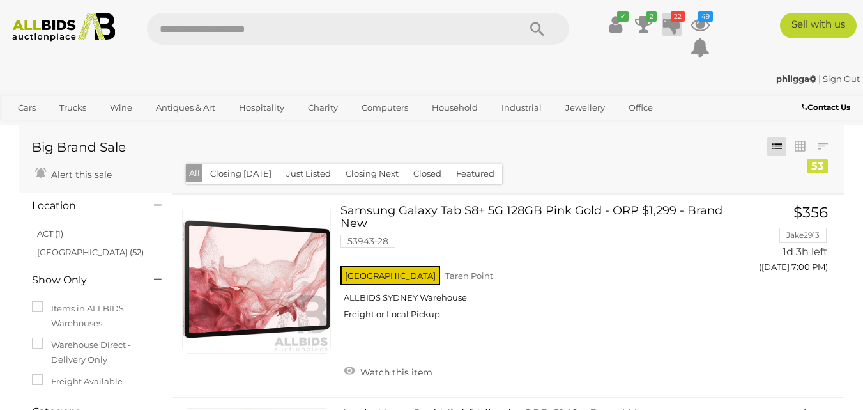
click at [677, 20] on icon "22" at bounding box center [678, 16] width 14 height 11
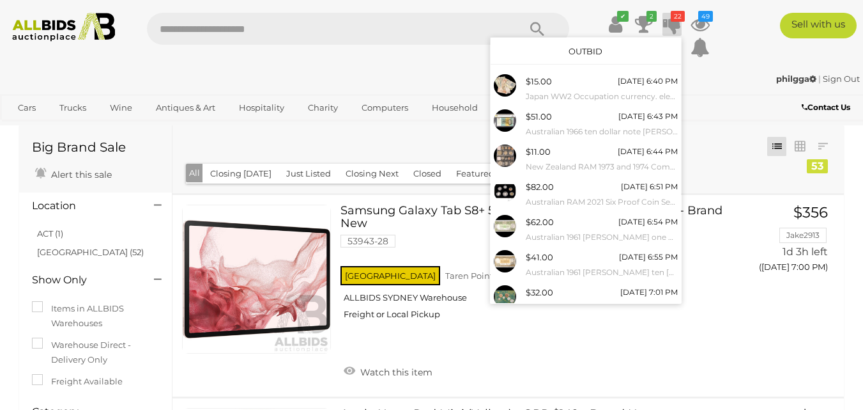
click at [594, 50] on link "Outbid" at bounding box center [586, 51] width 34 height 10
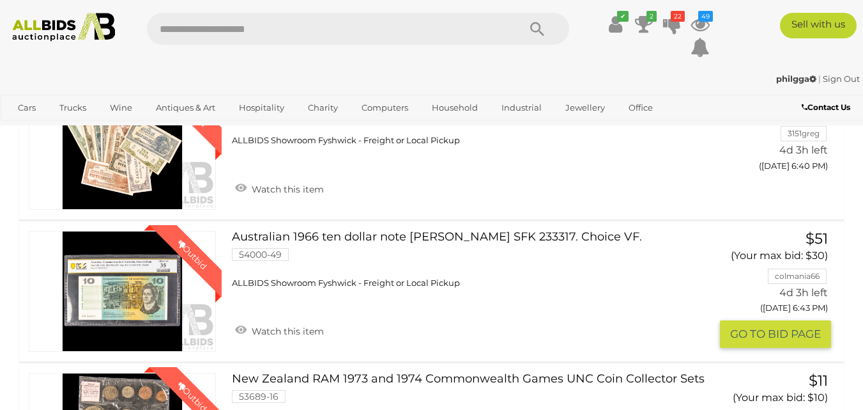
scroll to position [256, 0]
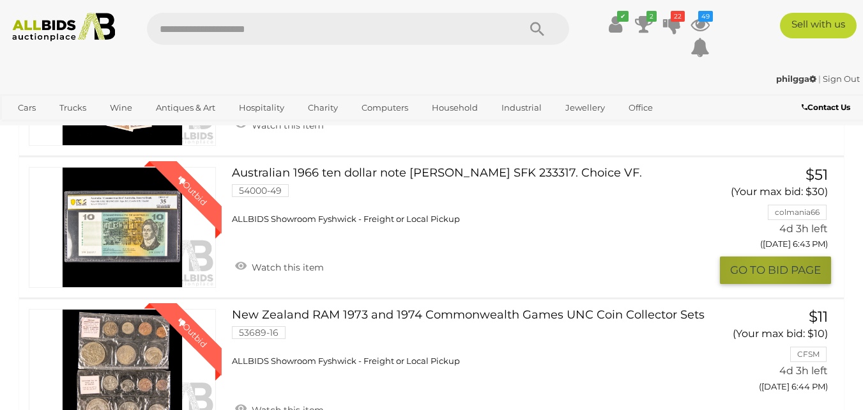
click at [763, 266] on button "GO TO BID PAGE" at bounding box center [775, 269] width 111 height 27
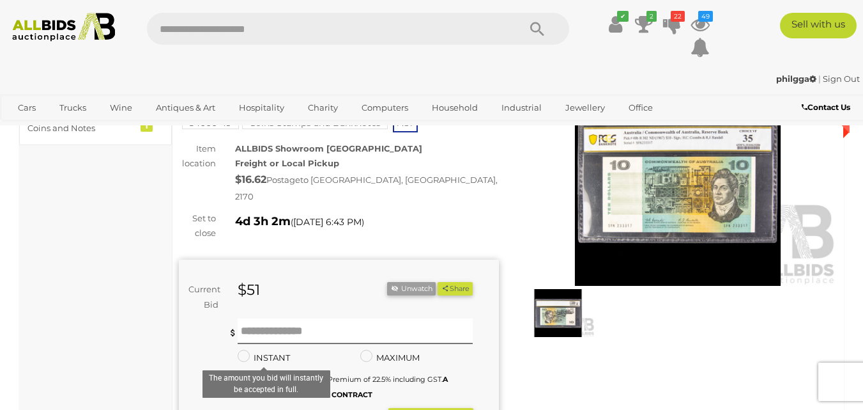
scroll to position [192, 0]
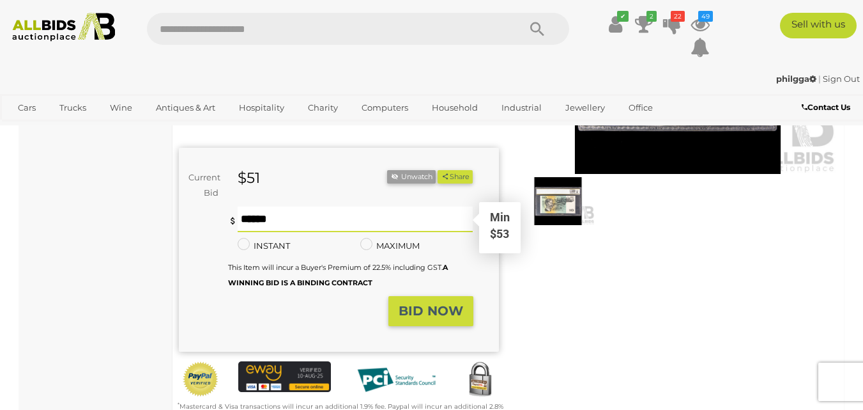
click at [248, 206] on input "text" at bounding box center [356, 219] width 236 height 26
type input "**"
click at [417, 303] on strong "BID NOW" at bounding box center [431, 310] width 65 height 15
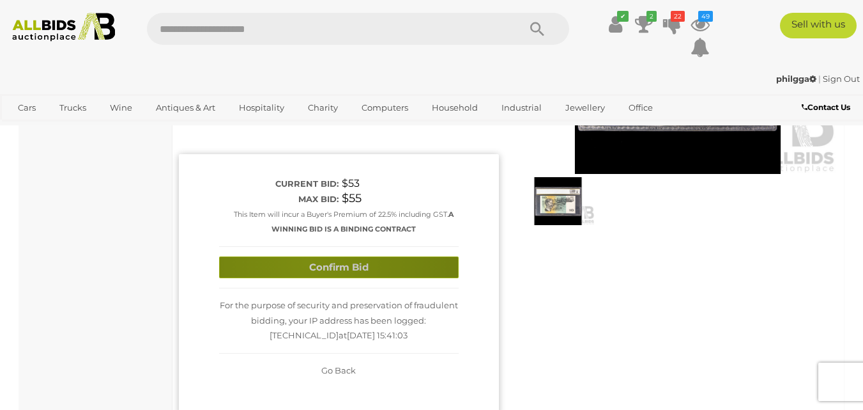
click at [306, 256] on button "Confirm Bid" at bounding box center [339, 267] width 240 height 22
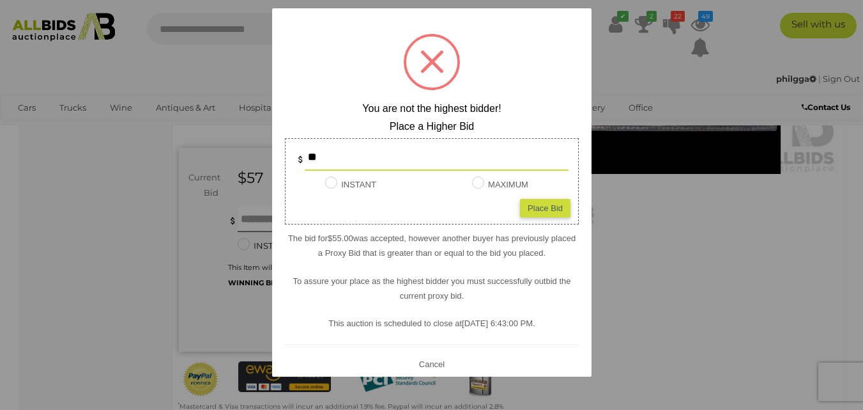
type input "*"
type input "**"
click at [542, 205] on div "Place Bid" at bounding box center [545, 207] width 50 height 19
type input "**"
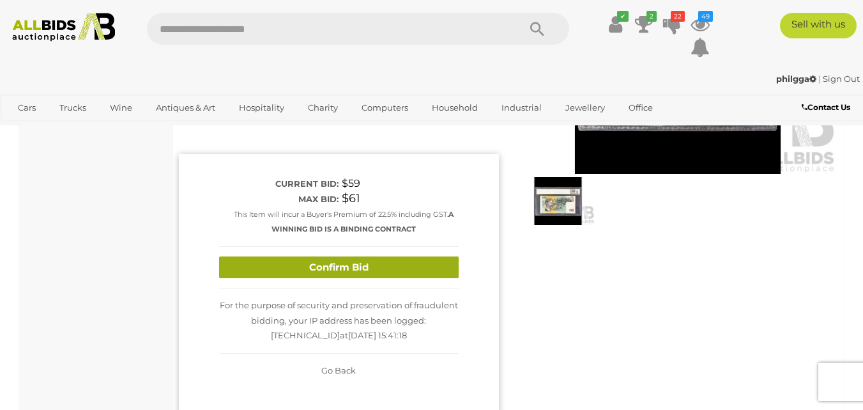
click at [330, 256] on button "Confirm Bid" at bounding box center [339, 267] width 240 height 22
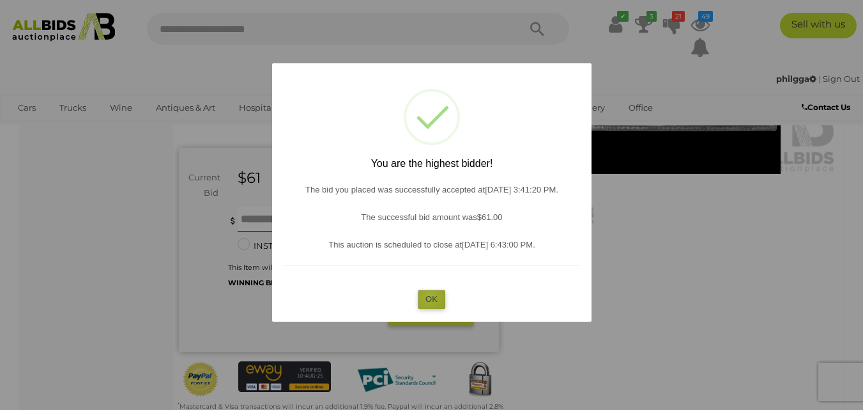
click at [431, 296] on button "OK" at bounding box center [431, 298] width 27 height 19
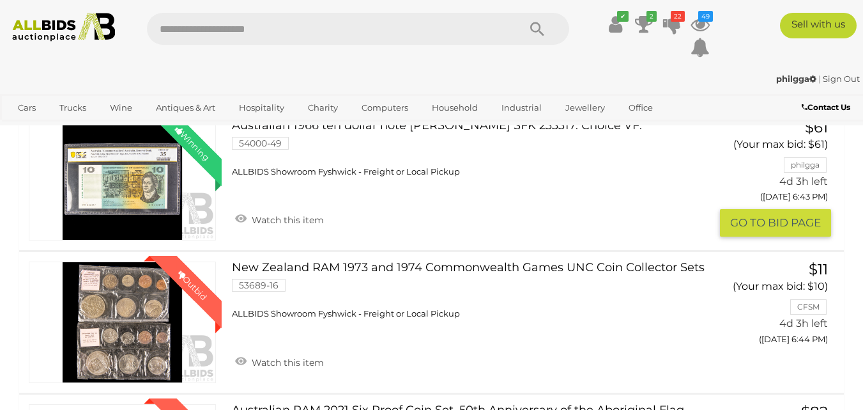
scroll to position [383, 0]
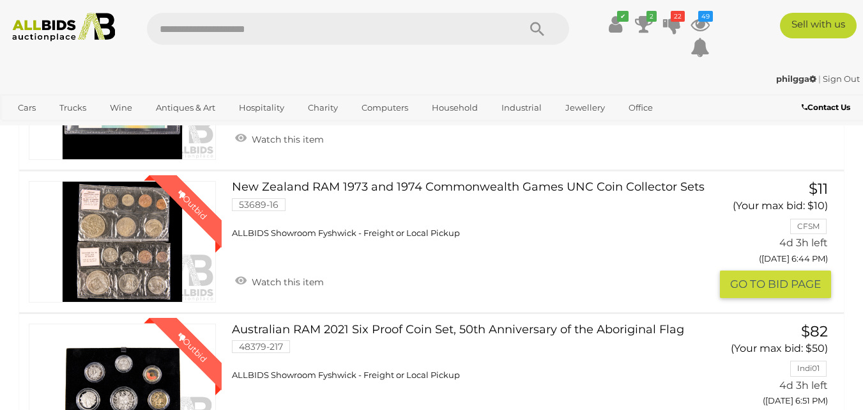
click at [753, 285] on button "GO TO BID PAGE" at bounding box center [775, 283] width 111 height 27
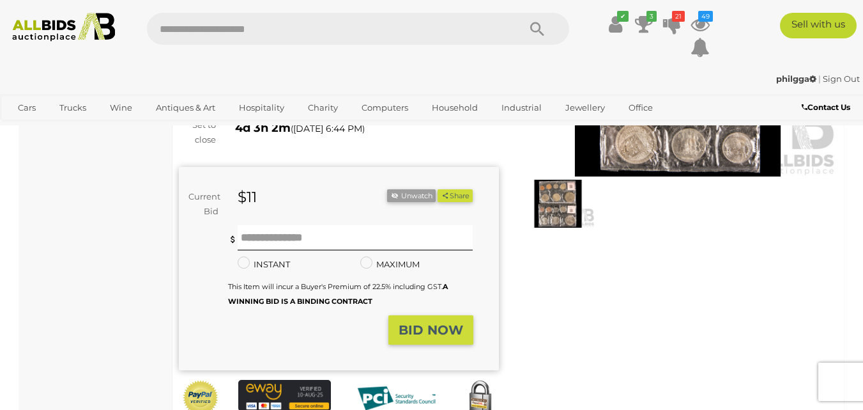
scroll to position [192, 0]
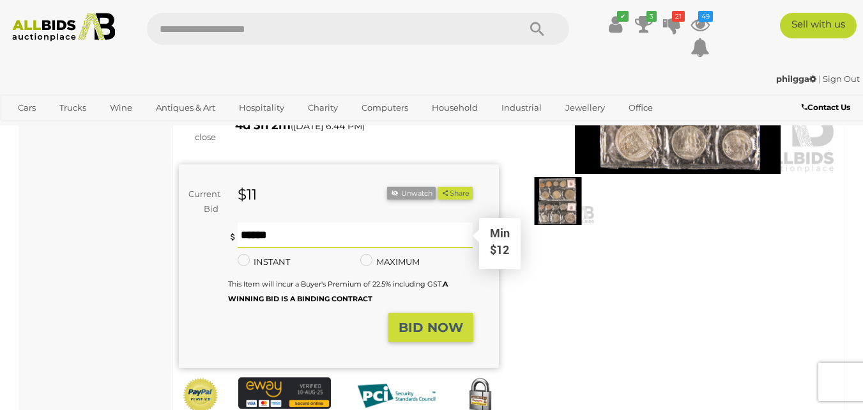
click at [257, 222] on input "text" at bounding box center [356, 235] width 236 height 26
type input "**"
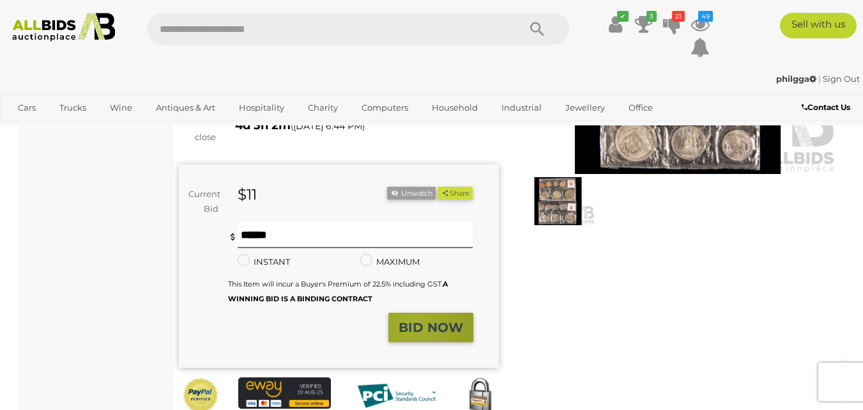
click at [414, 319] on strong "BID NOW" at bounding box center [431, 326] width 65 height 15
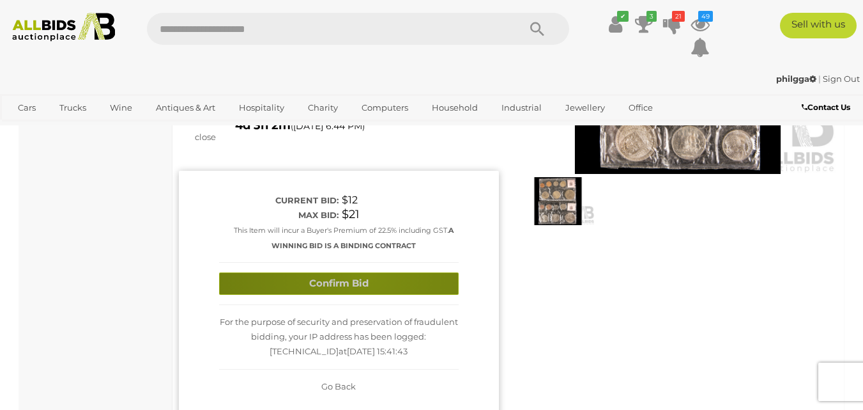
click at [369, 272] on button "Confirm Bid" at bounding box center [339, 283] width 240 height 22
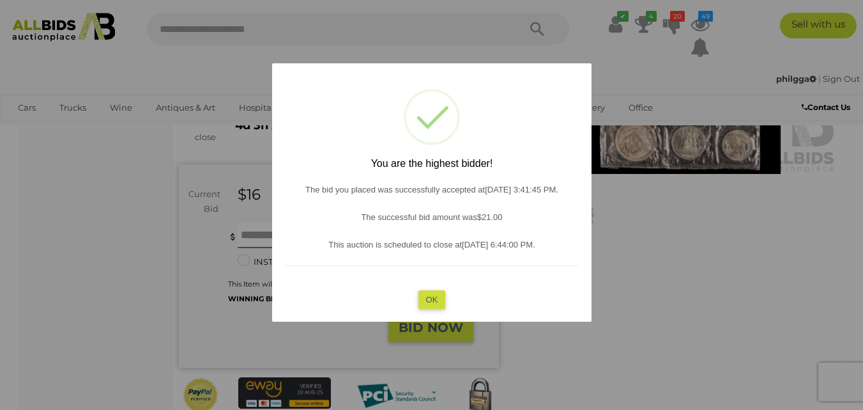
click at [426, 293] on button "OK" at bounding box center [431, 298] width 27 height 19
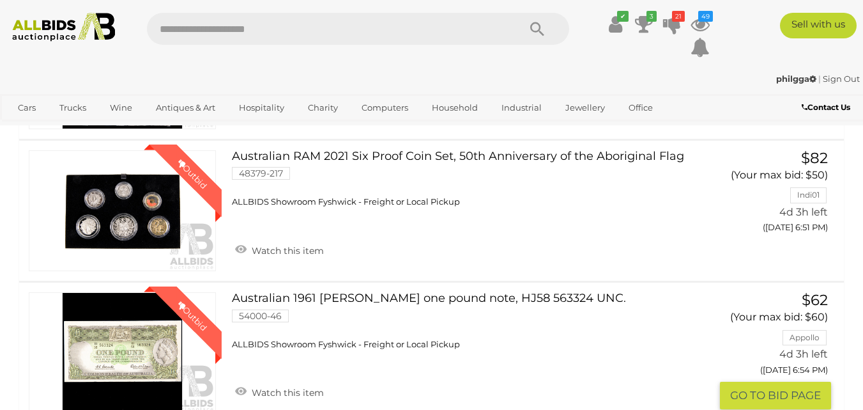
scroll to position [639, 0]
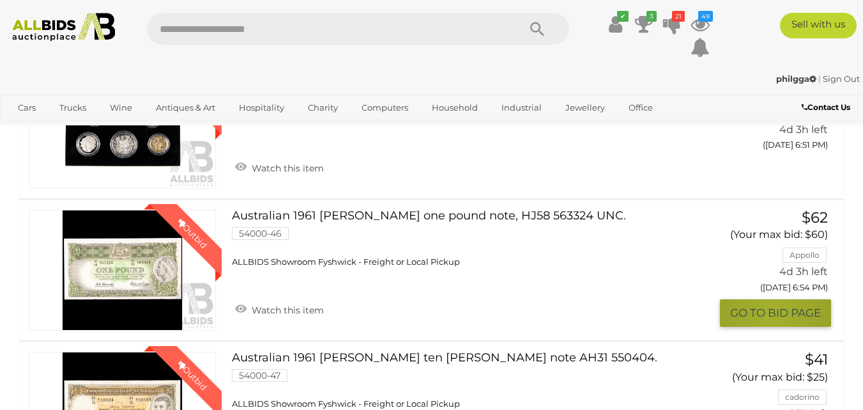
click at [771, 311] on button "GO TO BID PAGE" at bounding box center [775, 312] width 111 height 27
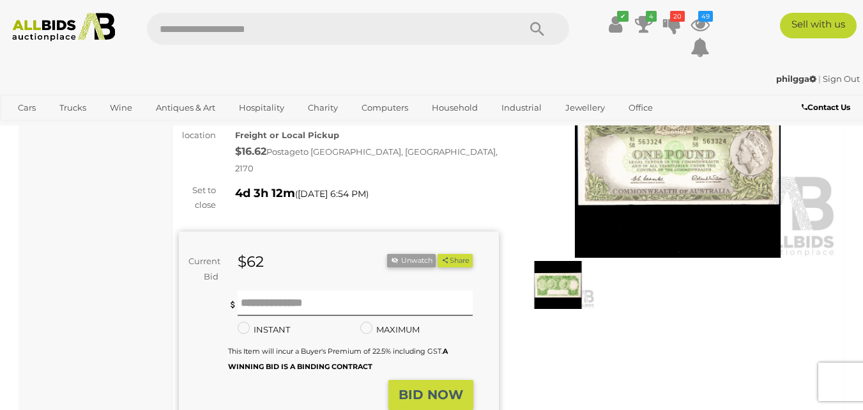
scroll to position [128, 0]
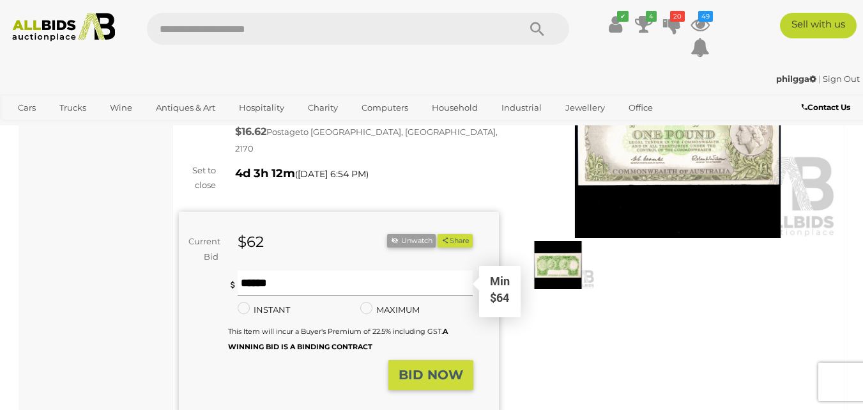
drag, startPoint x: 262, startPoint y: 277, endPoint x: 249, endPoint y: 272, distance: 14.4
click at [262, 277] on input "text" at bounding box center [356, 283] width 236 height 26
type input "**"
click at [422, 367] on strong "BID NOW" at bounding box center [431, 374] width 65 height 15
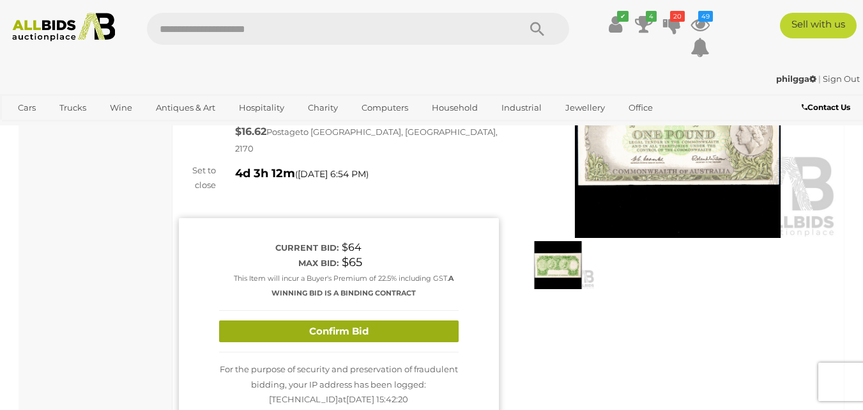
click at [323, 320] on button "Confirm Bid" at bounding box center [339, 331] width 240 height 22
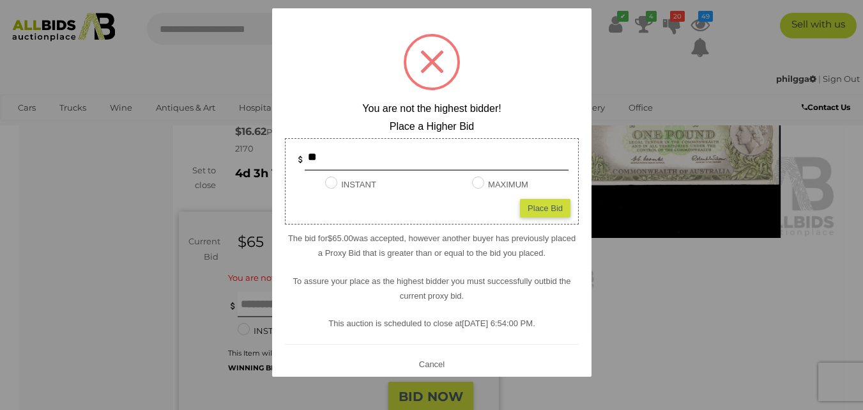
click at [433, 360] on button "Cancel" at bounding box center [431, 363] width 33 height 16
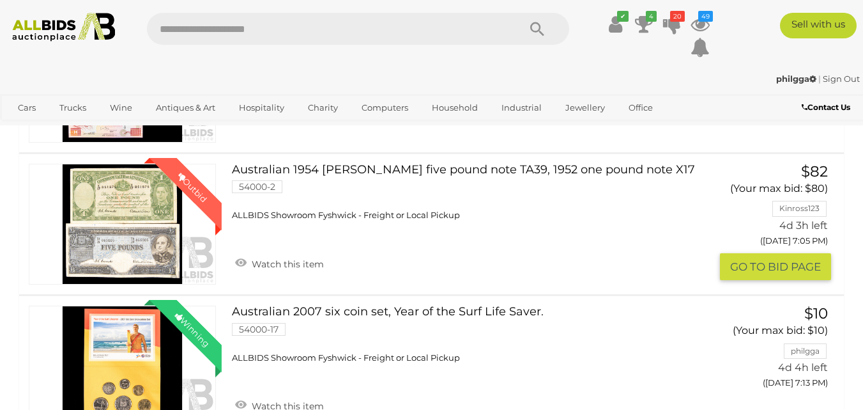
scroll to position [1278, 0]
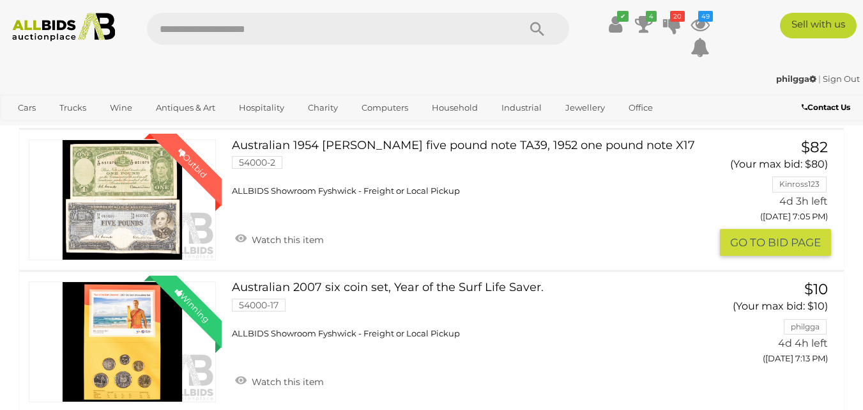
click at [775, 239] on button "GO TO BID PAGE" at bounding box center [775, 242] width 111 height 27
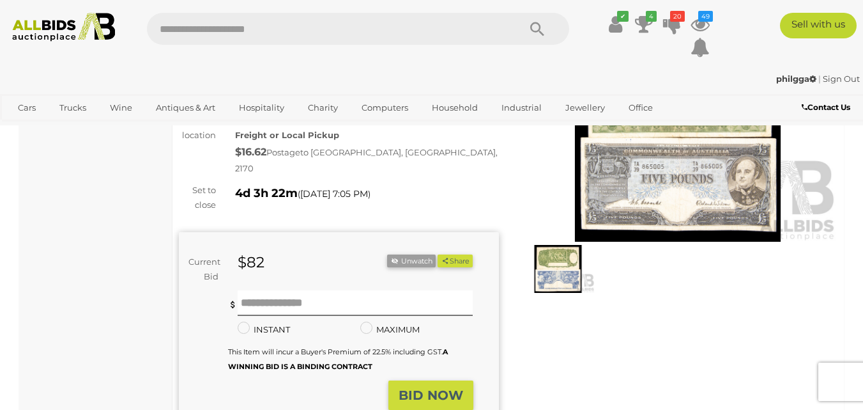
scroll to position [128, 0]
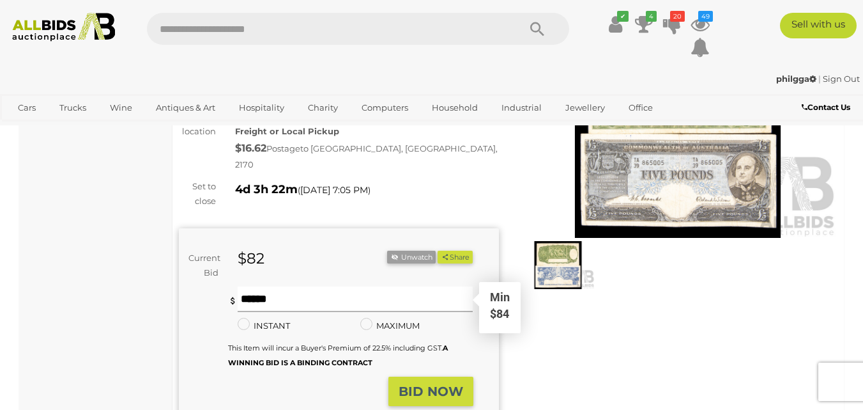
click at [259, 291] on input "text" at bounding box center [356, 299] width 236 height 26
type input "***"
click at [436, 383] on strong "BID NOW" at bounding box center [431, 390] width 65 height 15
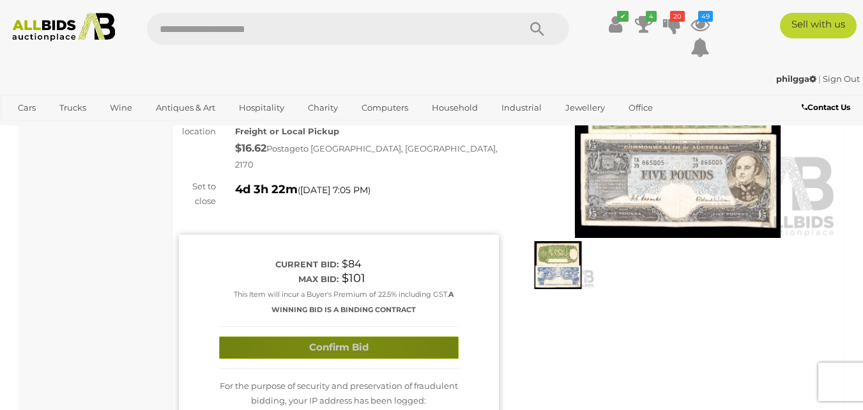
click at [344, 336] on button "Confirm Bid" at bounding box center [339, 347] width 240 height 22
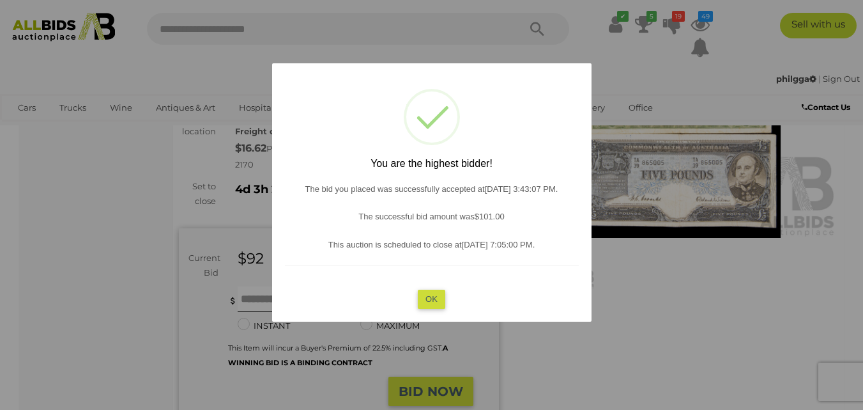
click at [431, 293] on button "OK" at bounding box center [431, 298] width 27 height 19
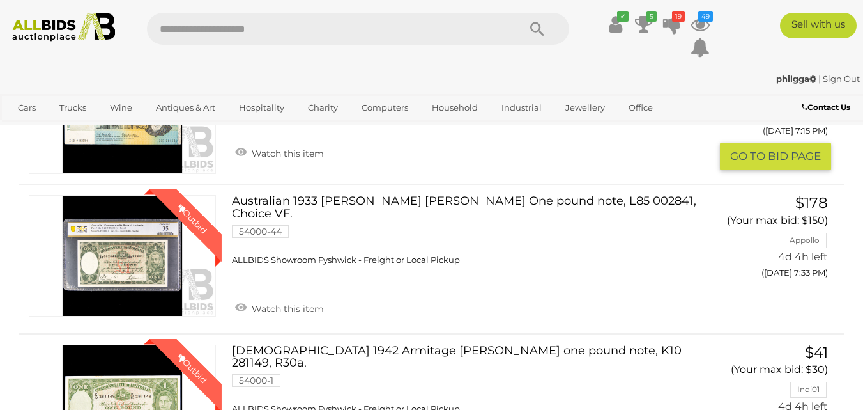
scroll to position [1603, 0]
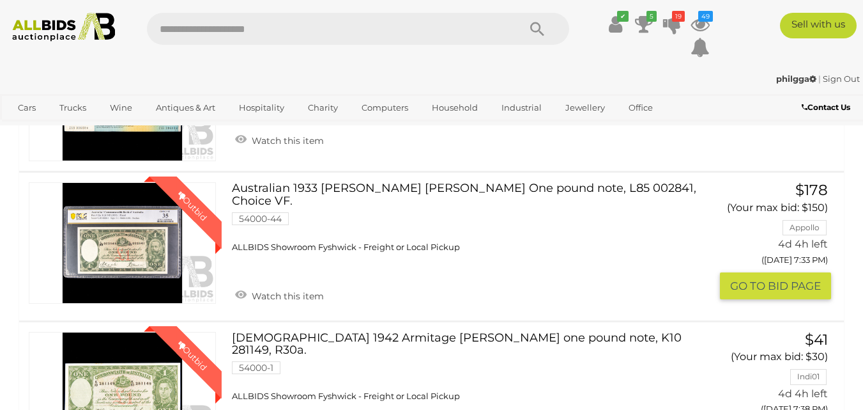
click at [776, 300] on button "GO TO BID PAGE" at bounding box center [775, 285] width 111 height 27
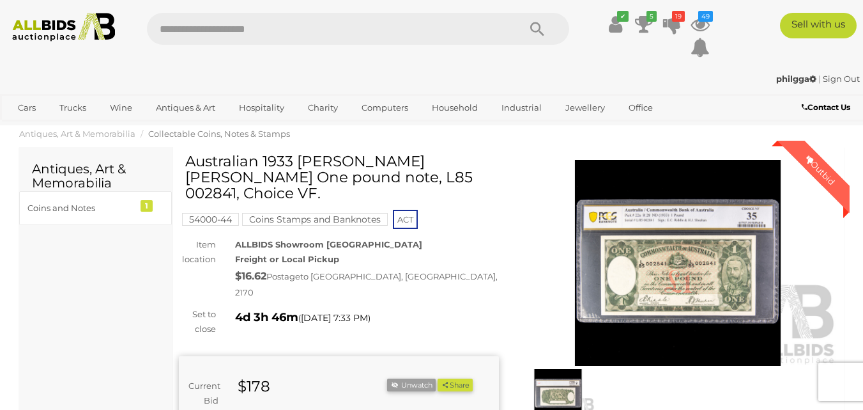
scroll to position [128, 0]
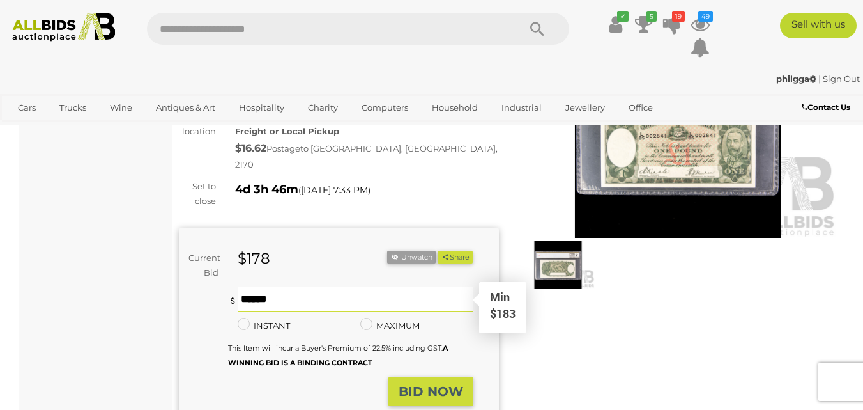
click at [263, 286] on input "text" at bounding box center [356, 299] width 236 height 26
type input "***"
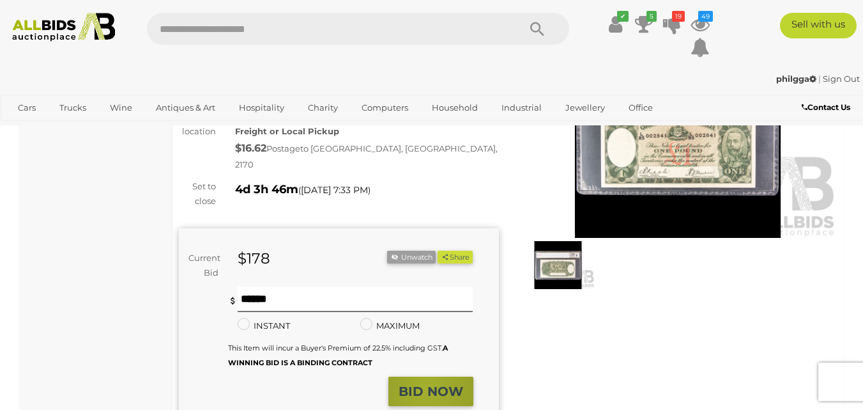
click at [427, 383] on strong "BID NOW" at bounding box center [431, 390] width 65 height 15
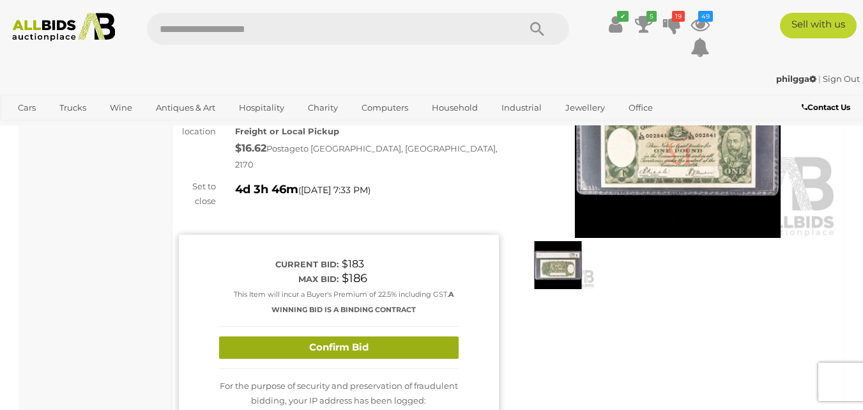
click at [335, 336] on button "Confirm Bid" at bounding box center [339, 347] width 240 height 22
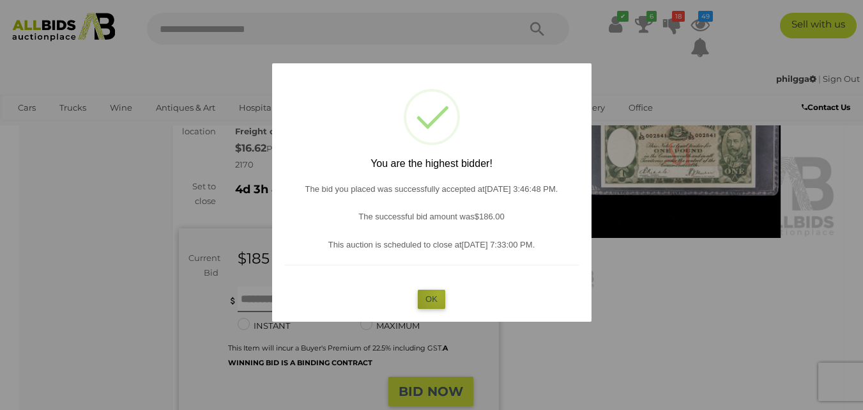
click at [439, 293] on button "OK" at bounding box center [431, 298] width 27 height 19
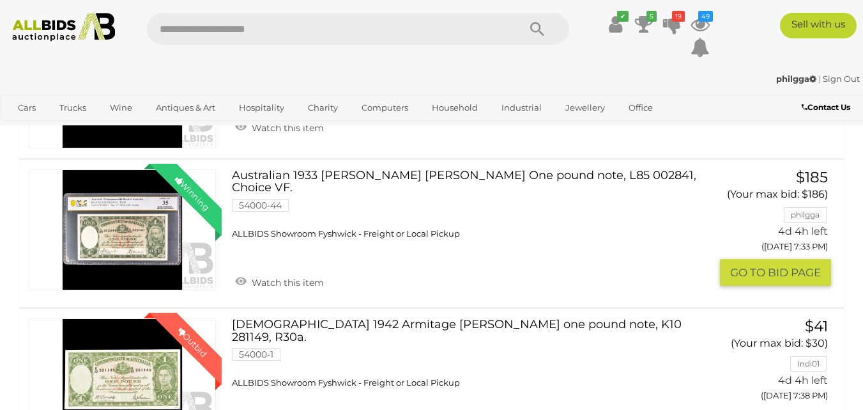
scroll to position [1731, 0]
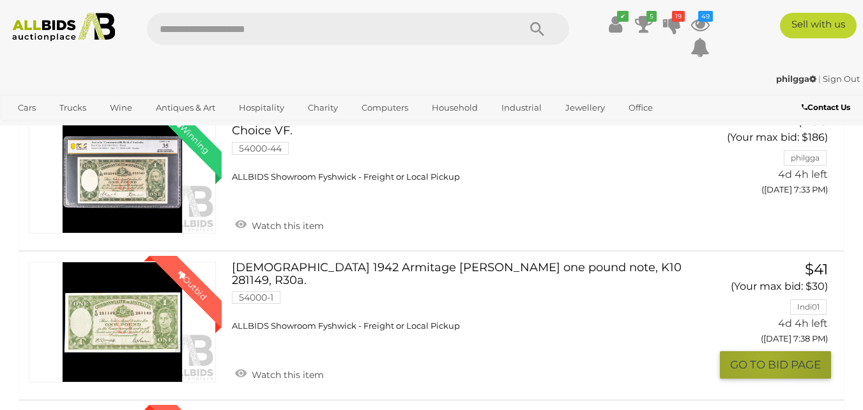
click at [764, 351] on button "GO TO BID PAGE" at bounding box center [775, 364] width 111 height 27
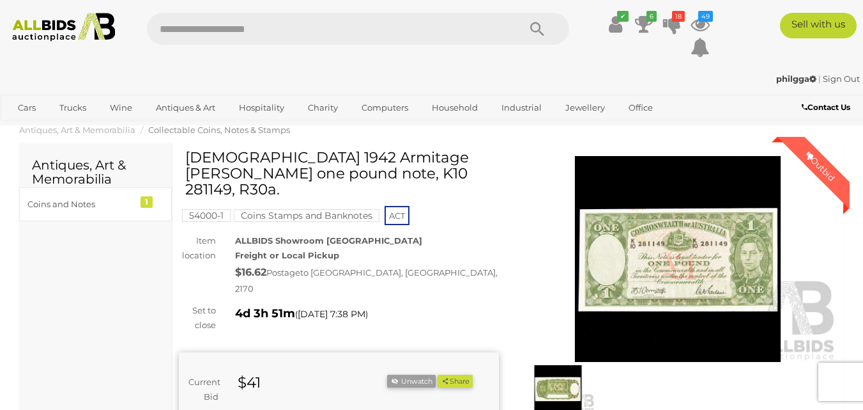
scroll to position [64, 0]
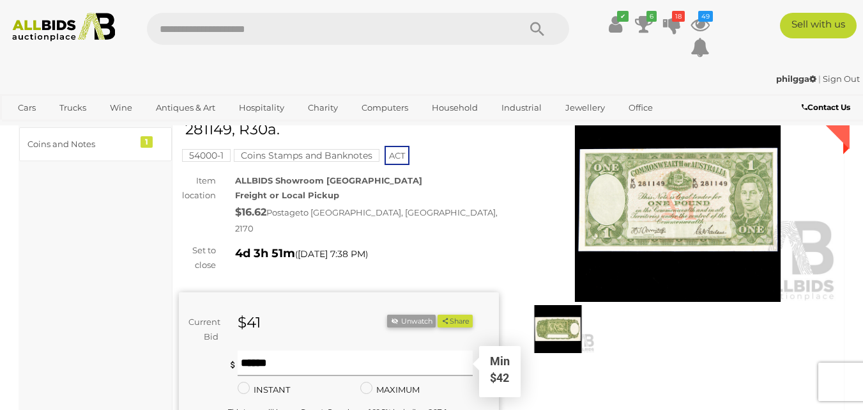
click at [283, 350] on input "text" at bounding box center [356, 363] width 236 height 26
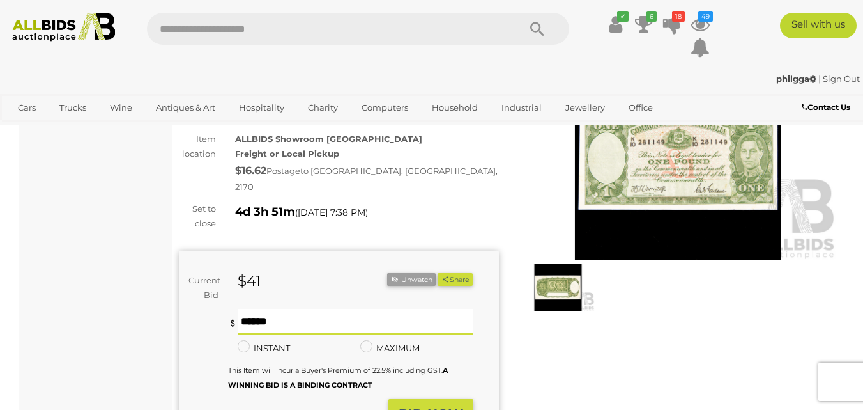
scroll to position [128, 0]
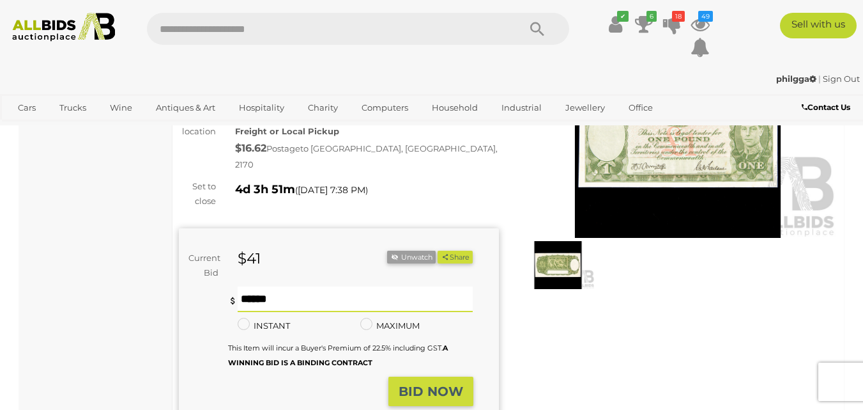
type input "**"
click at [429, 383] on strong "BID NOW" at bounding box center [431, 390] width 65 height 15
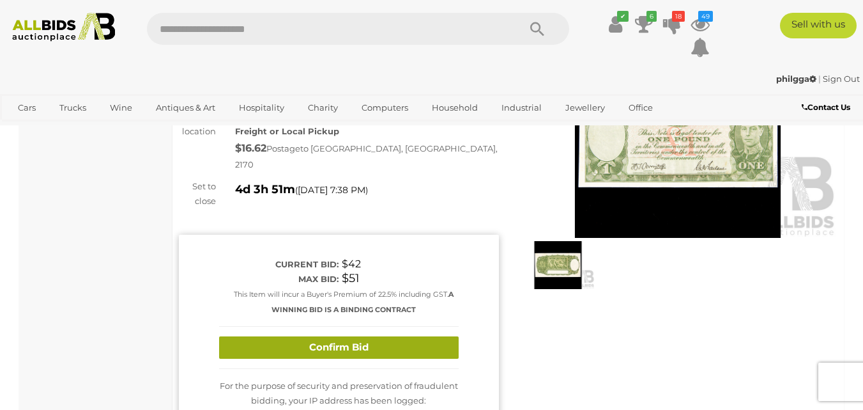
click at [357, 336] on button "Confirm Bid" at bounding box center [339, 347] width 240 height 22
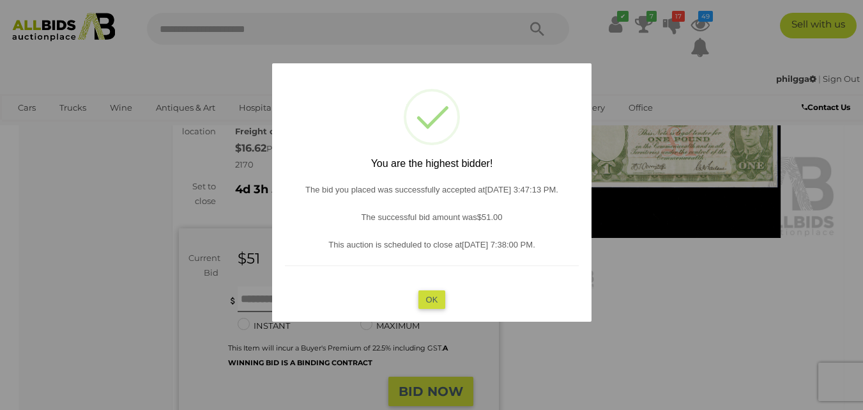
click at [425, 292] on button "OK" at bounding box center [431, 298] width 27 height 19
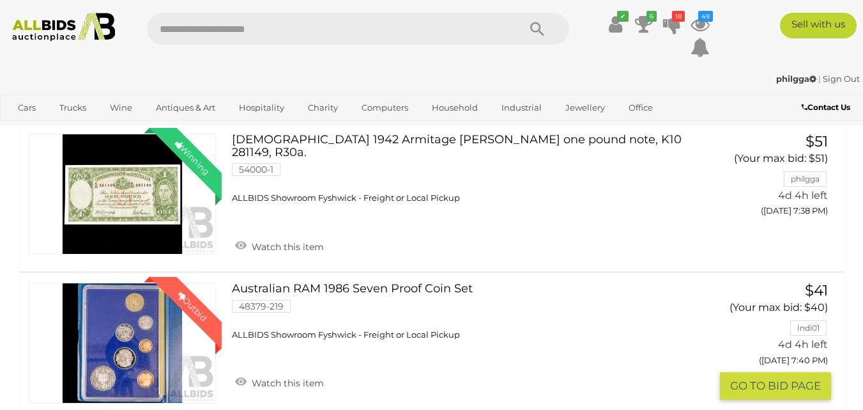
scroll to position [1923, 0]
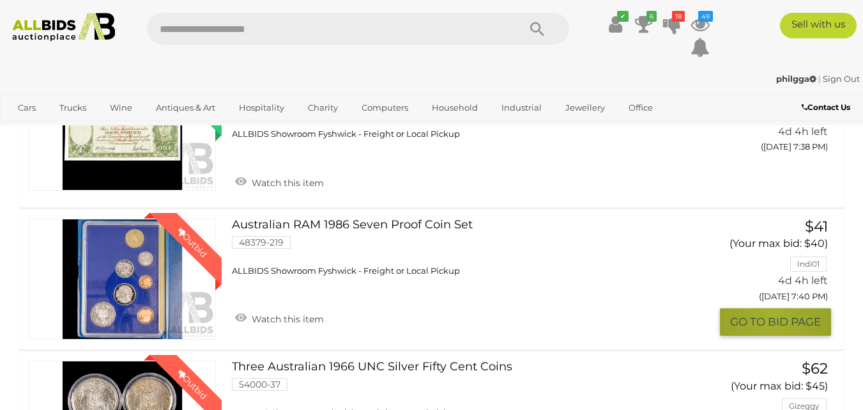
click at [771, 308] on button "GO TO BID PAGE" at bounding box center [775, 321] width 111 height 27
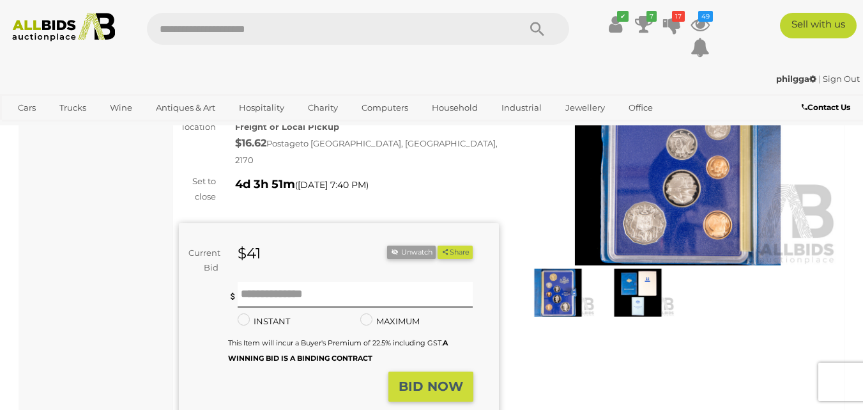
scroll to position [128, 0]
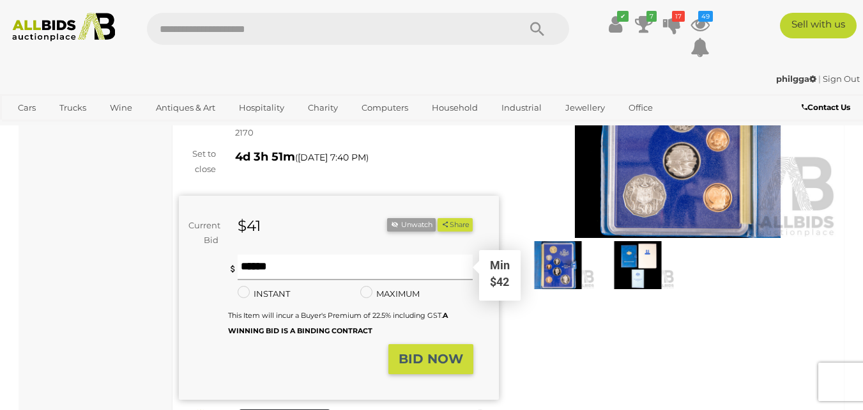
click at [248, 261] on input "text" at bounding box center [356, 267] width 236 height 26
type input "*"
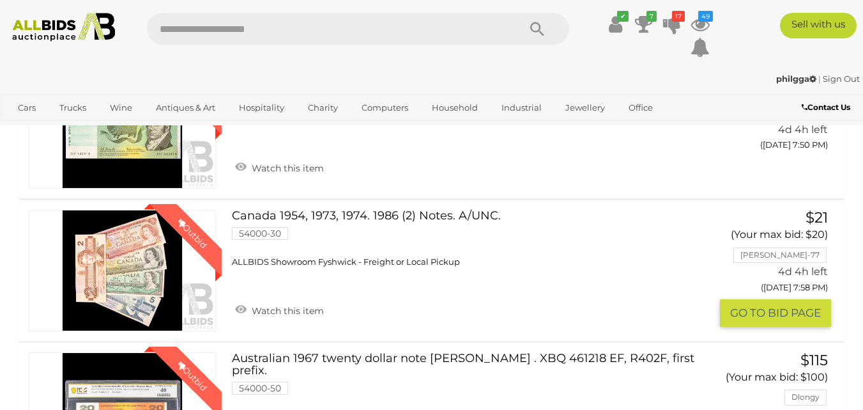
scroll to position [2370, 0]
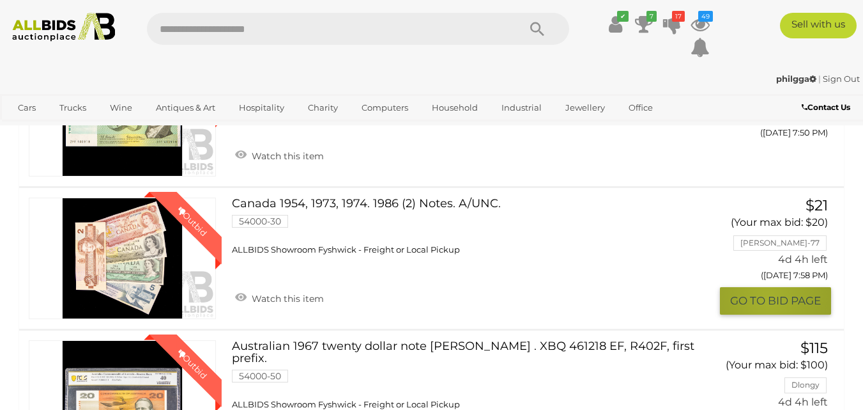
click at [767, 287] on button "GO TO BID PAGE" at bounding box center [775, 300] width 111 height 27
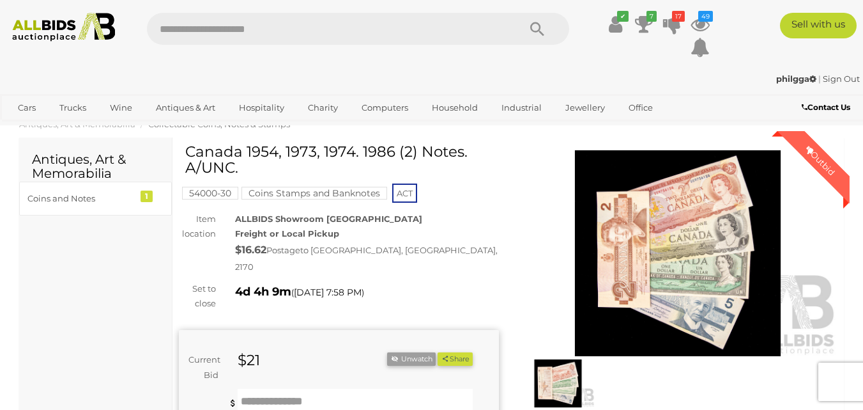
scroll to position [128, 0]
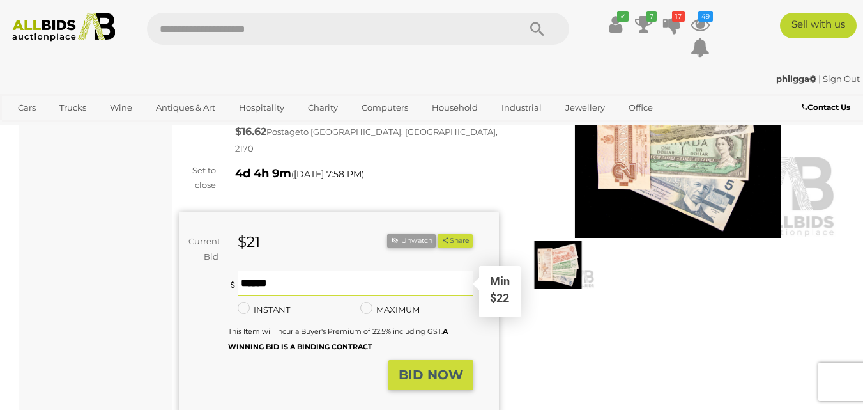
click at [264, 276] on input "text" at bounding box center [356, 283] width 236 height 26
type input "**"
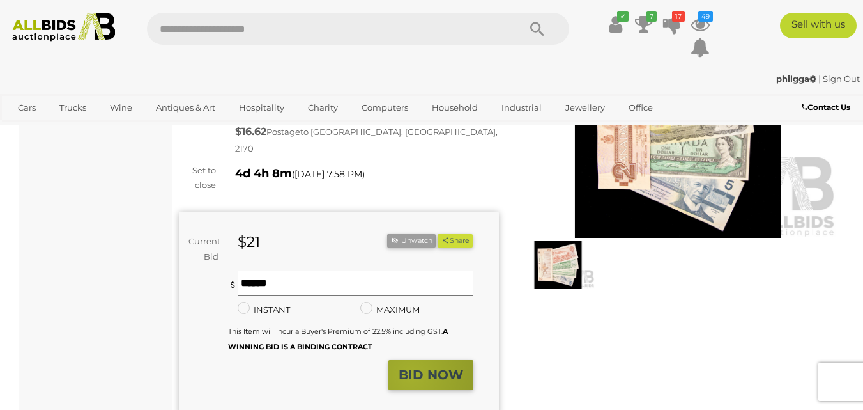
click at [411, 367] on strong "BID NOW" at bounding box center [431, 374] width 65 height 15
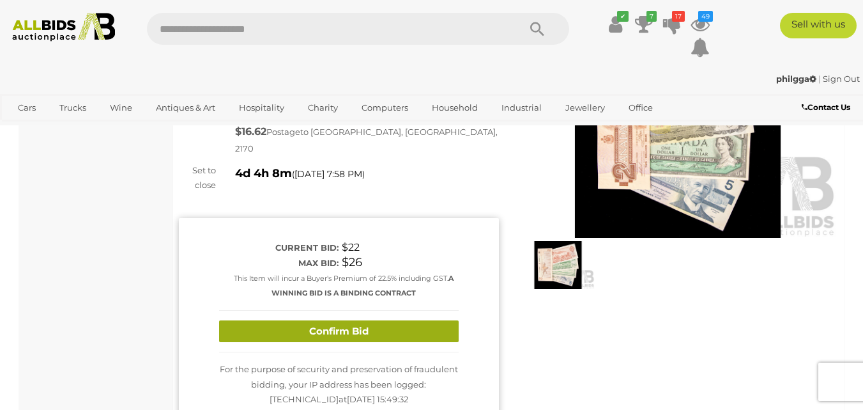
click at [367, 320] on button "Confirm Bid" at bounding box center [339, 331] width 240 height 22
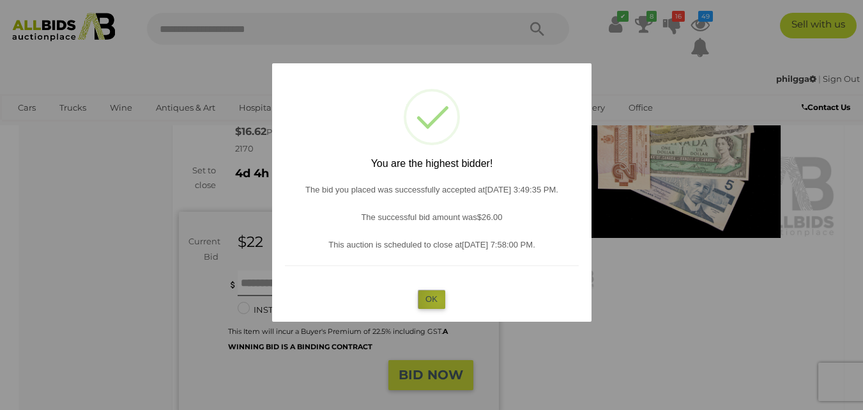
click at [438, 300] on button "OK" at bounding box center [431, 298] width 27 height 19
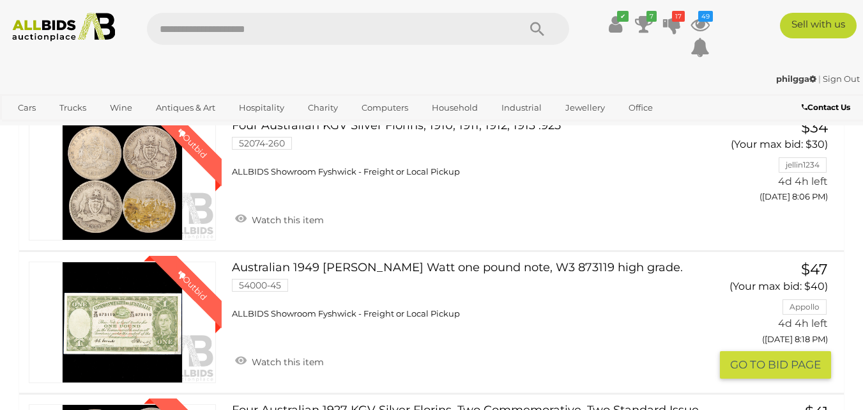
scroll to position [2753, 0]
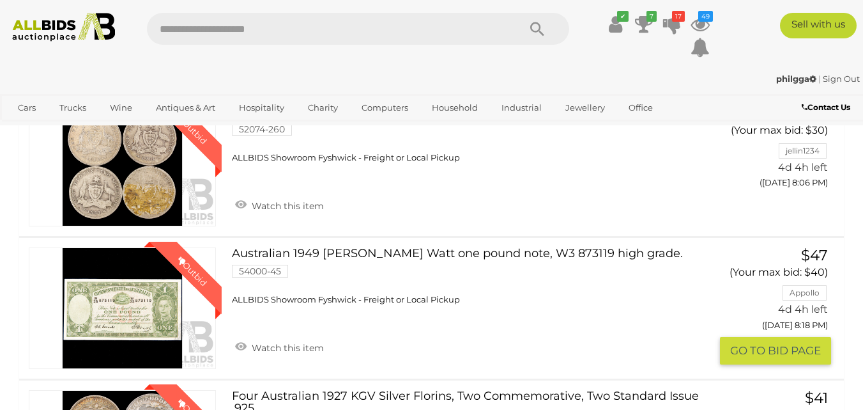
click at [758, 337] on button "GO TO BID PAGE" at bounding box center [775, 350] width 111 height 27
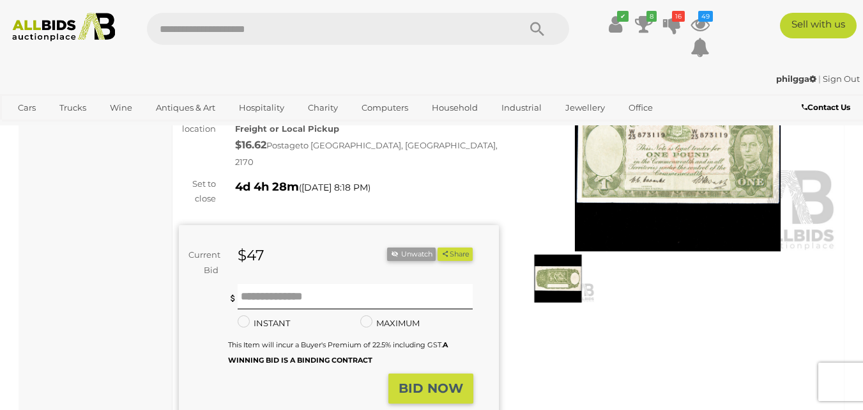
scroll to position [128, 0]
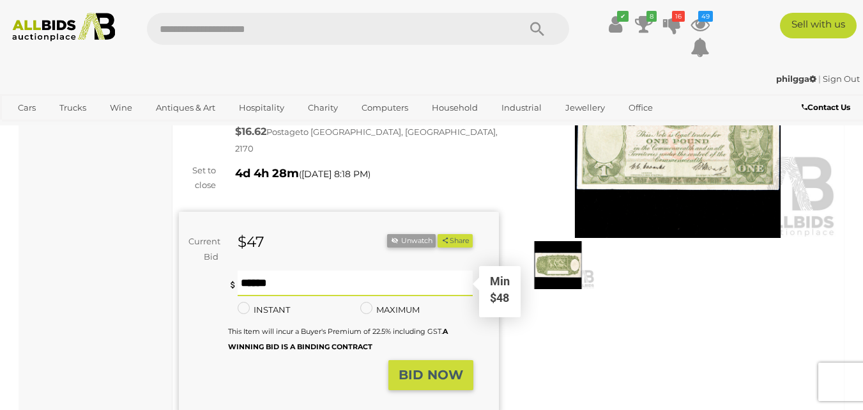
click at [249, 275] on input "text" at bounding box center [356, 283] width 236 height 26
type input "**"
click at [444, 367] on strong "BID NOW" at bounding box center [431, 374] width 65 height 15
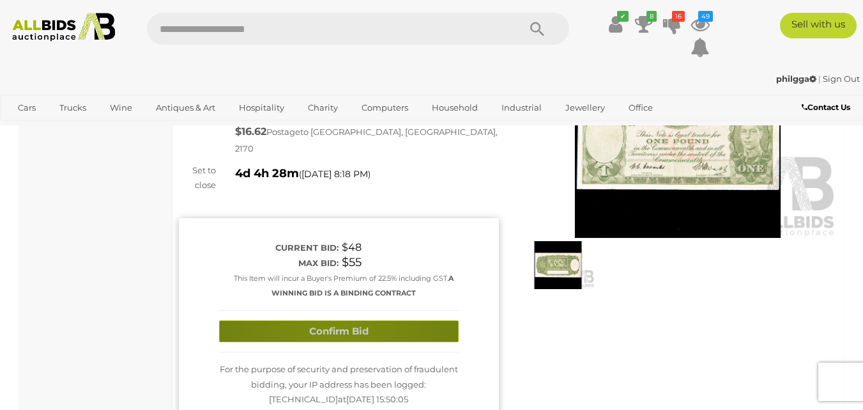
click at [336, 320] on button "Confirm Bid" at bounding box center [339, 331] width 240 height 22
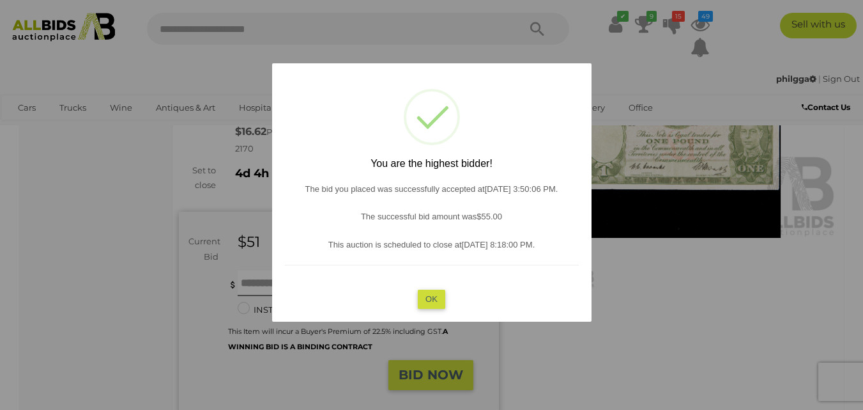
click at [431, 294] on button "OK" at bounding box center [431, 298] width 27 height 19
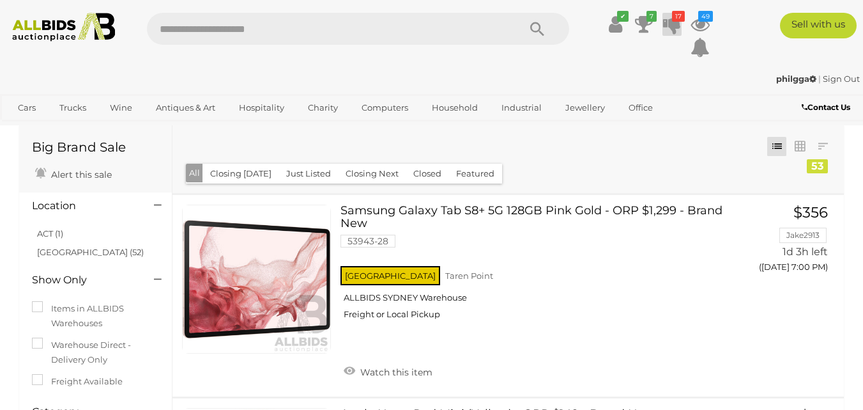
click at [675, 13] on icon "17" at bounding box center [678, 16] width 13 height 11
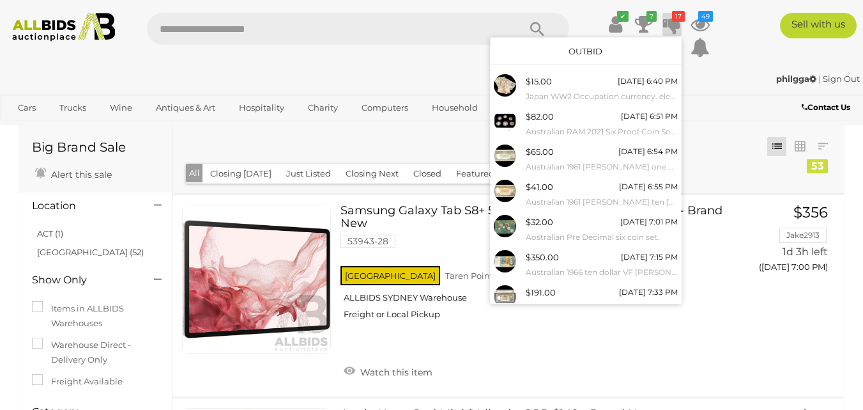
click at [571, 47] on link "Outbid" at bounding box center [586, 51] width 34 height 10
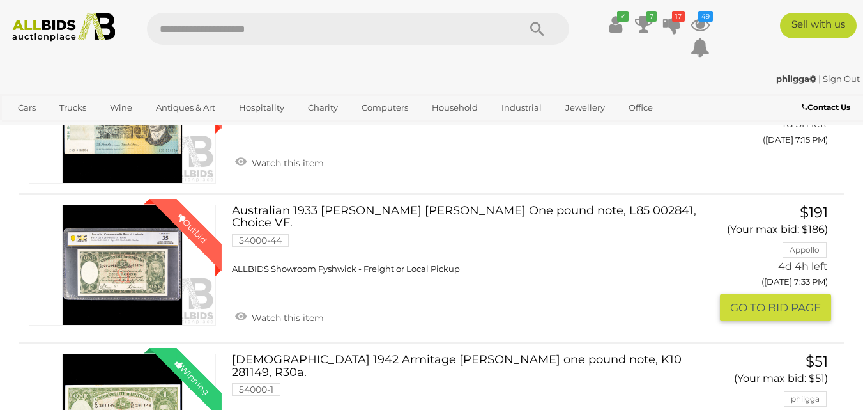
scroll to position [1661, 0]
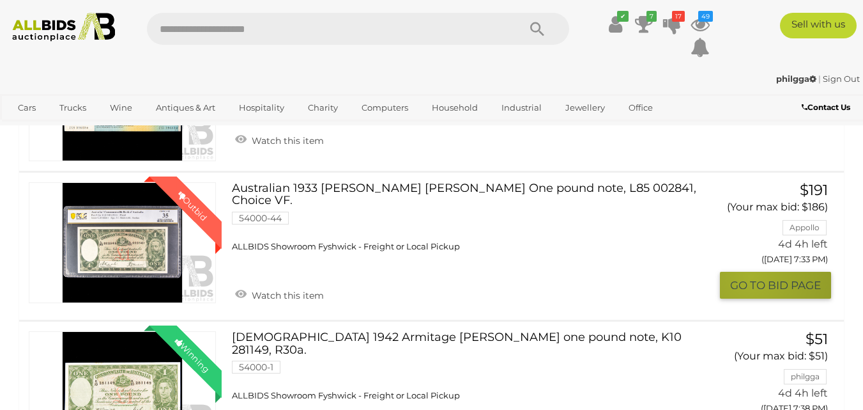
click at [749, 277] on button "GO TO BID PAGE" at bounding box center [775, 285] width 111 height 27
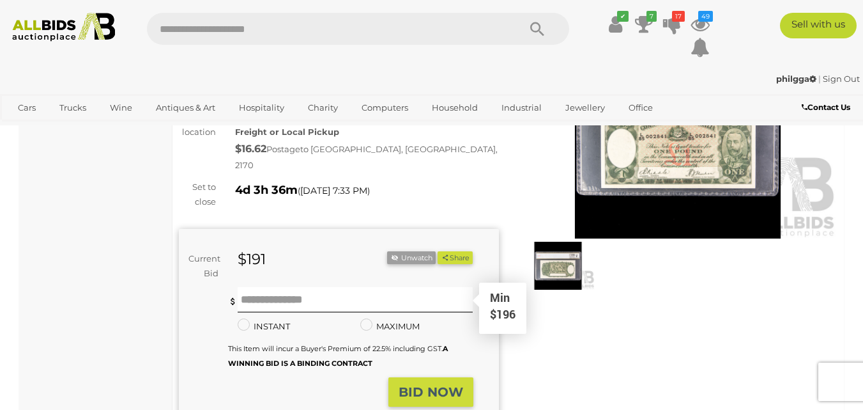
scroll to position [128, 0]
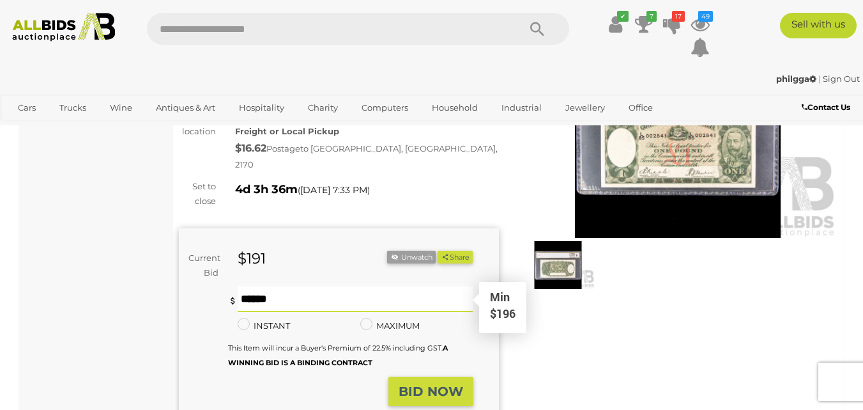
click at [248, 286] on input "text" at bounding box center [356, 299] width 236 height 26
type input "***"
click at [419, 383] on strong "BID NOW" at bounding box center [431, 390] width 65 height 15
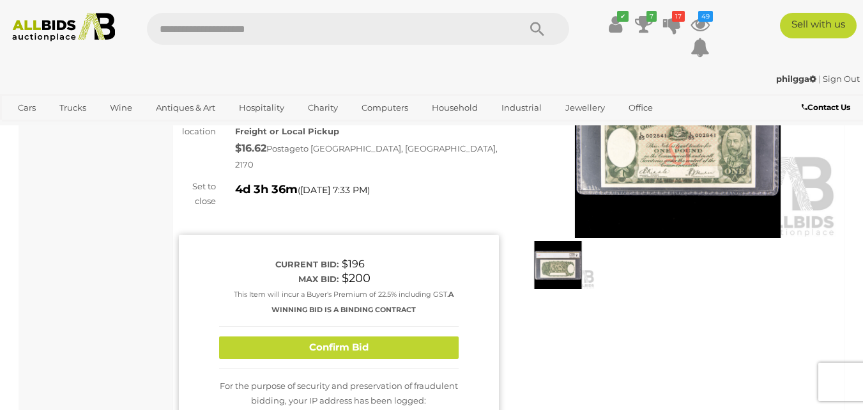
click at [312, 336] on button "Confirm Bid" at bounding box center [339, 347] width 240 height 22
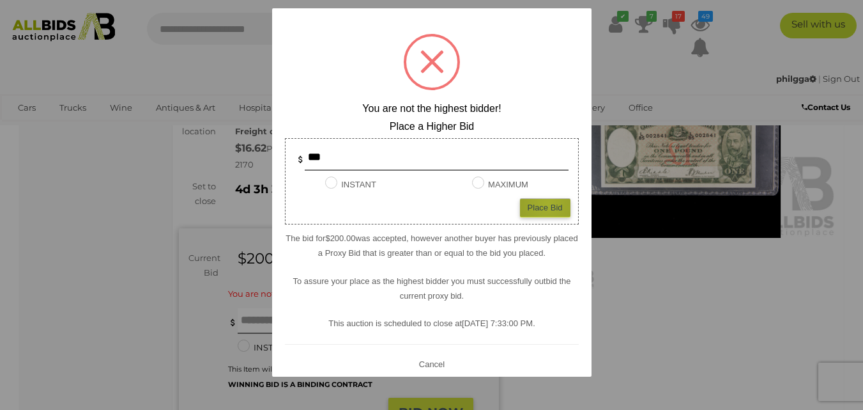
click at [538, 204] on div "Place Bid" at bounding box center [545, 207] width 50 height 19
type input "***"
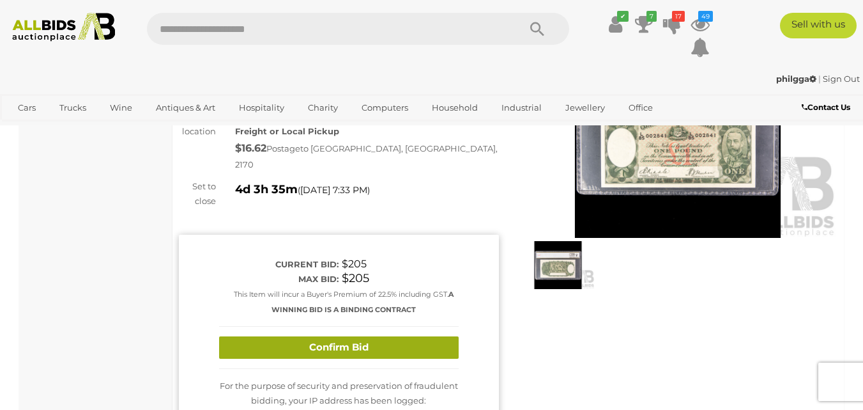
click at [349, 336] on button "Confirm Bid" at bounding box center [339, 347] width 240 height 22
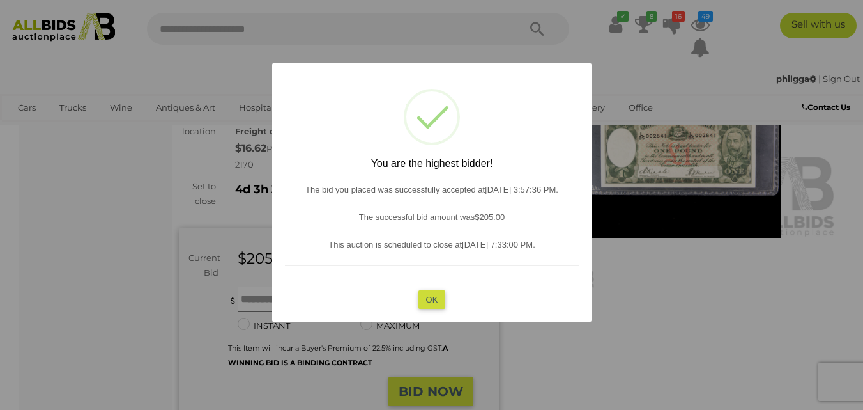
click at [436, 299] on button "OK" at bounding box center [431, 298] width 27 height 19
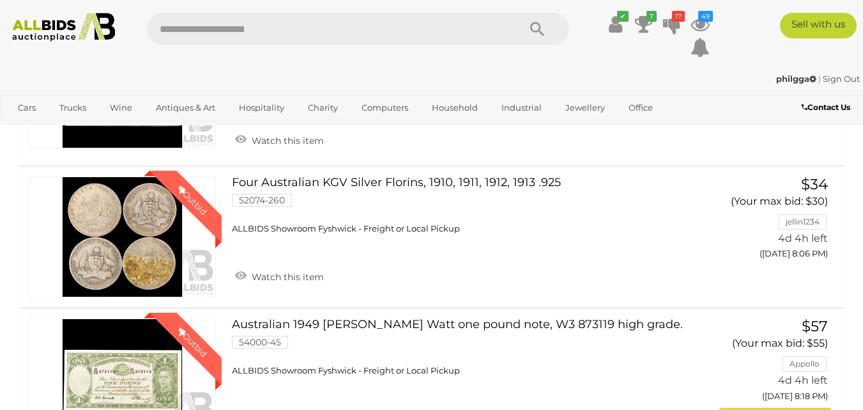
scroll to position [2753, 0]
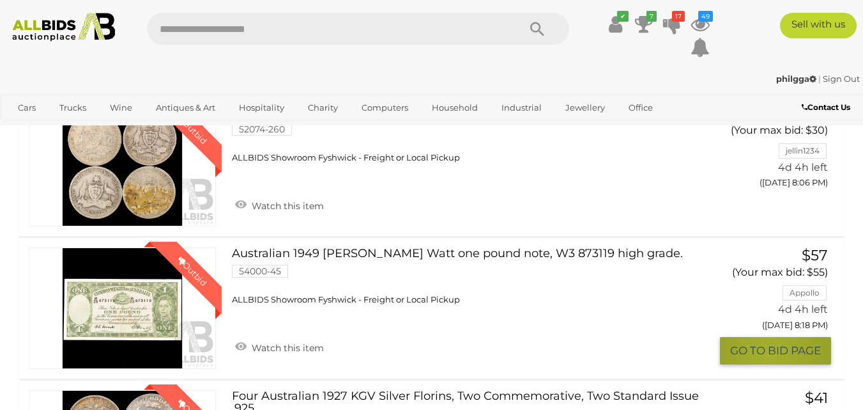
click at [768, 337] on button "GO TO BID PAGE" at bounding box center [775, 350] width 111 height 27
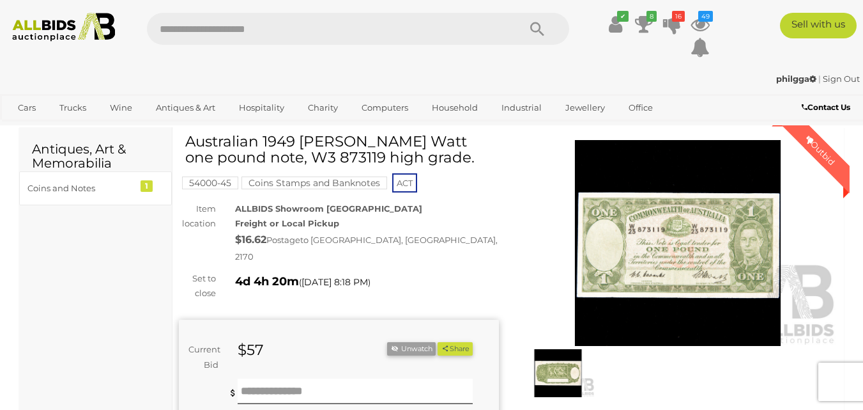
scroll to position [256, 0]
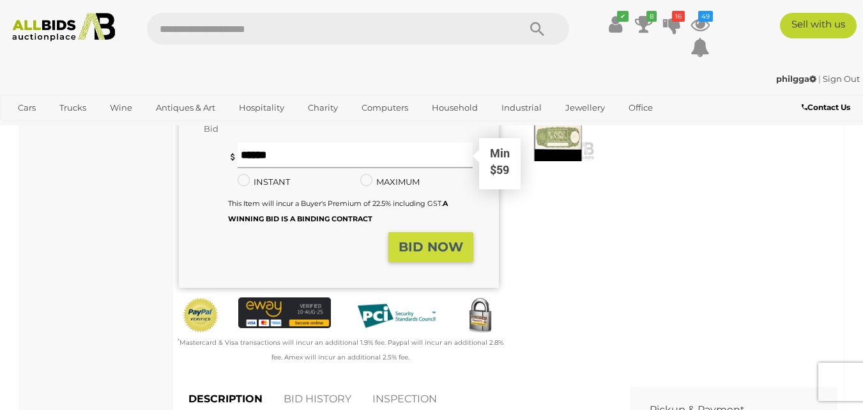
click at [249, 146] on input "text" at bounding box center [356, 155] width 236 height 26
type input "**"
click at [419, 239] on strong "BID NOW" at bounding box center [431, 246] width 65 height 15
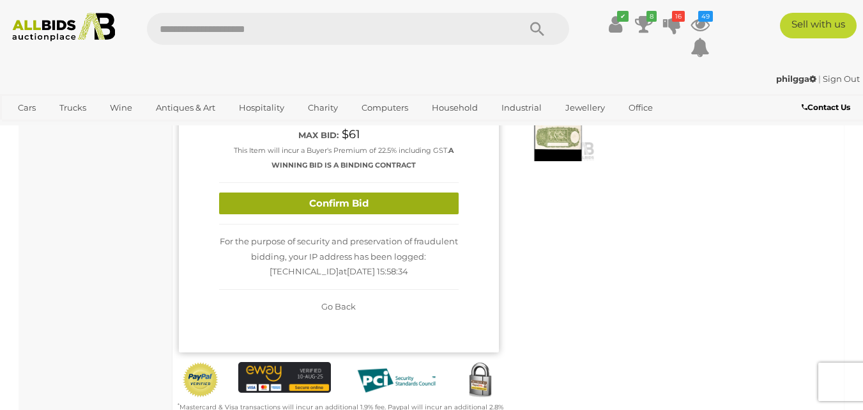
click at [350, 192] on button "Confirm Bid" at bounding box center [339, 203] width 240 height 22
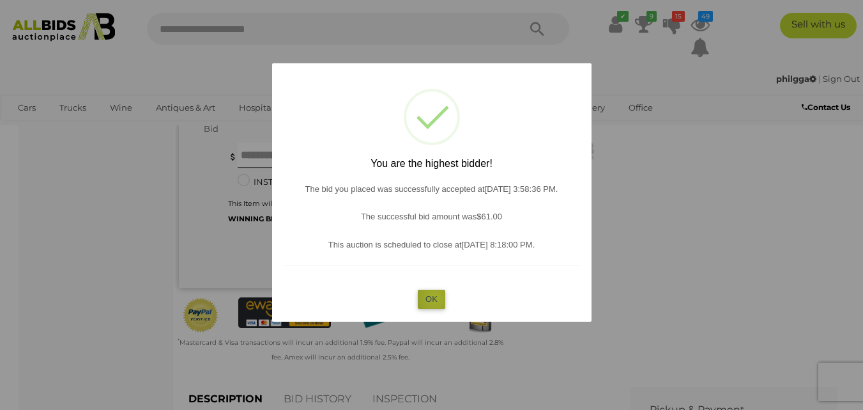
click at [435, 298] on button "OK" at bounding box center [431, 298] width 27 height 19
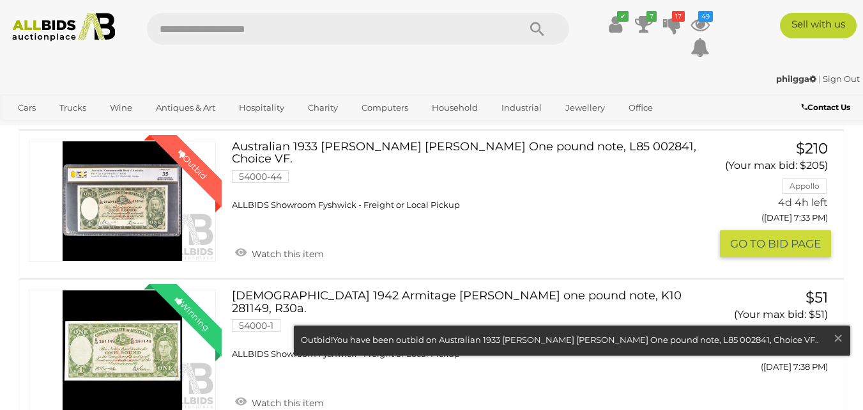
scroll to position [1725, 0]
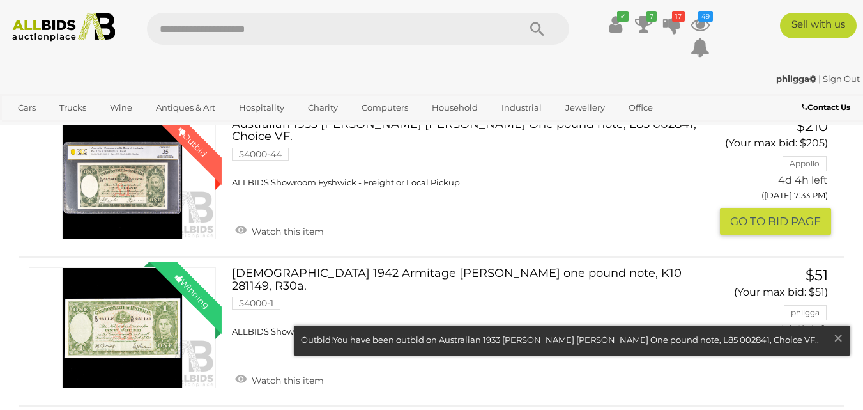
click at [746, 224] on button "GO TO BID PAGE" at bounding box center [775, 221] width 111 height 27
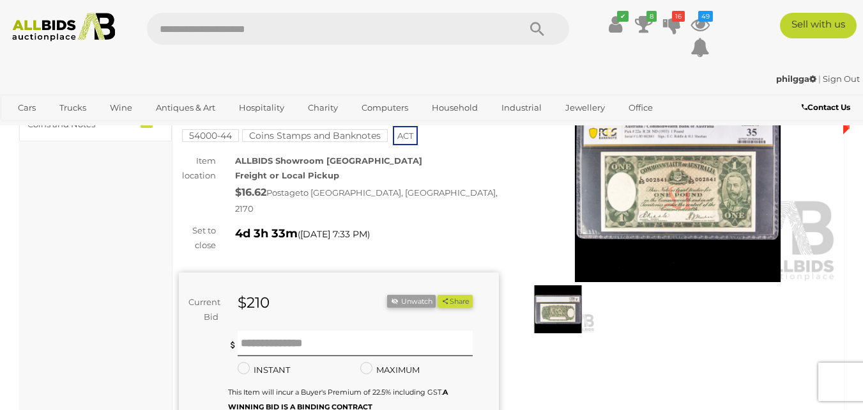
scroll to position [128, 0]
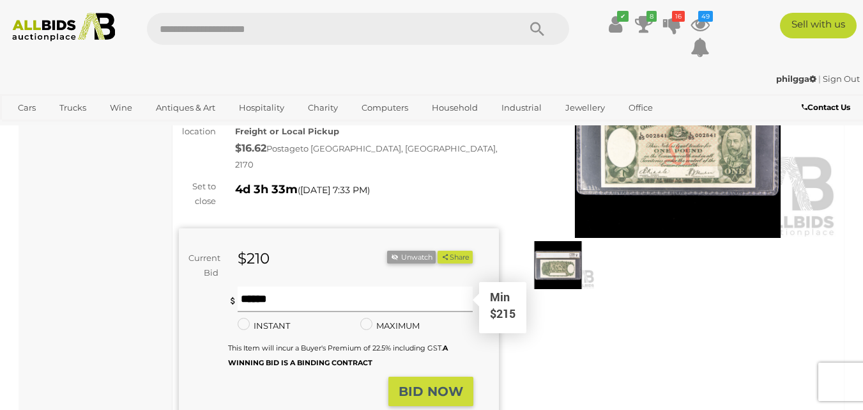
click at [253, 286] on input "text" at bounding box center [356, 299] width 236 height 26
type input "***"
click at [433, 383] on strong "BID NOW" at bounding box center [431, 390] width 65 height 15
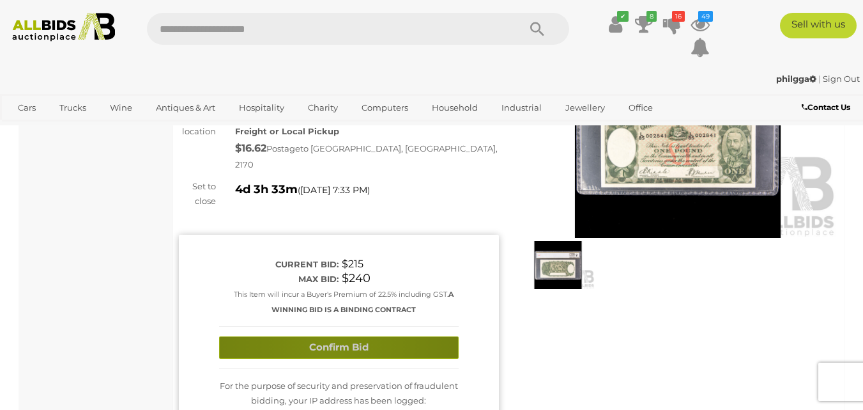
click at [332, 336] on button "Confirm Bid" at bounding box center [339, 347] width 240 height 22
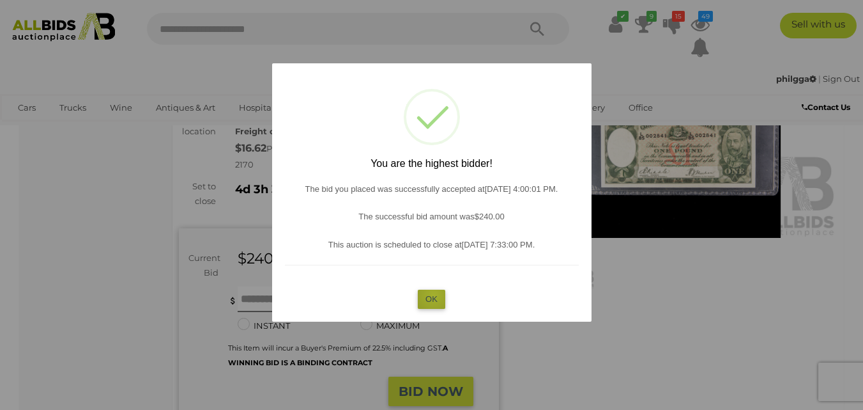
click at [434, 295] on button "OK" at bounding box center [431, 298] width 27 height 19
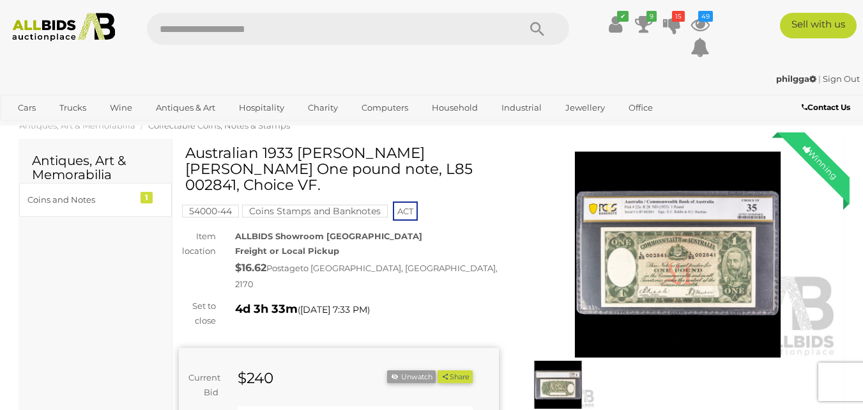
scroll to position [0, 0]
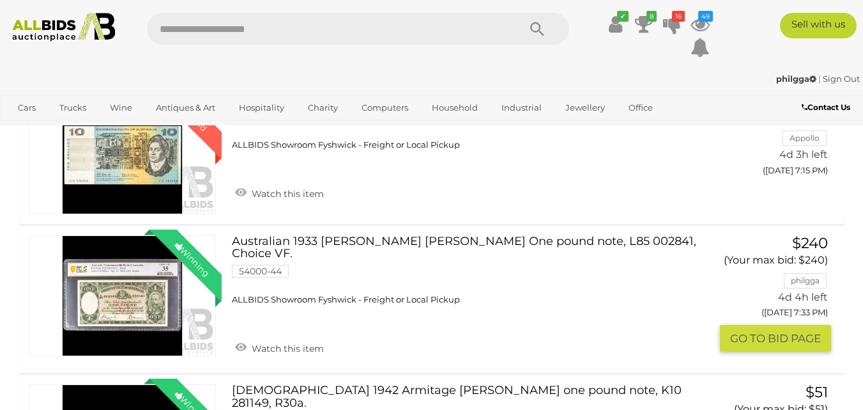
scroll to position [1603, 0]
